Goal: Navigation & Orientation: Find specific page/section

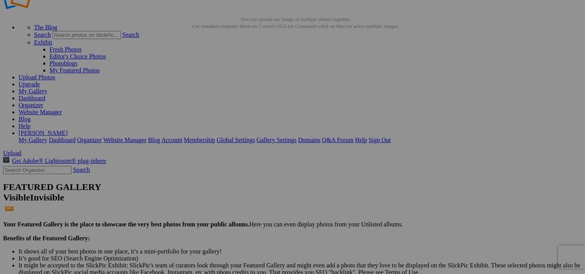
scroll to position [21, 0]
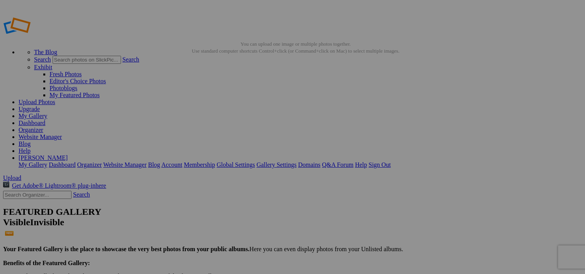
click at [213, 124] on img at bounding box center [215, 115] width 58 height 34
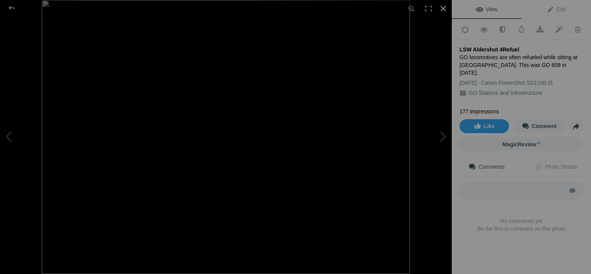
click at [447, 12] on div at bounding box center [443, 8] width 17 height 17
